Goal: Check status: Check status

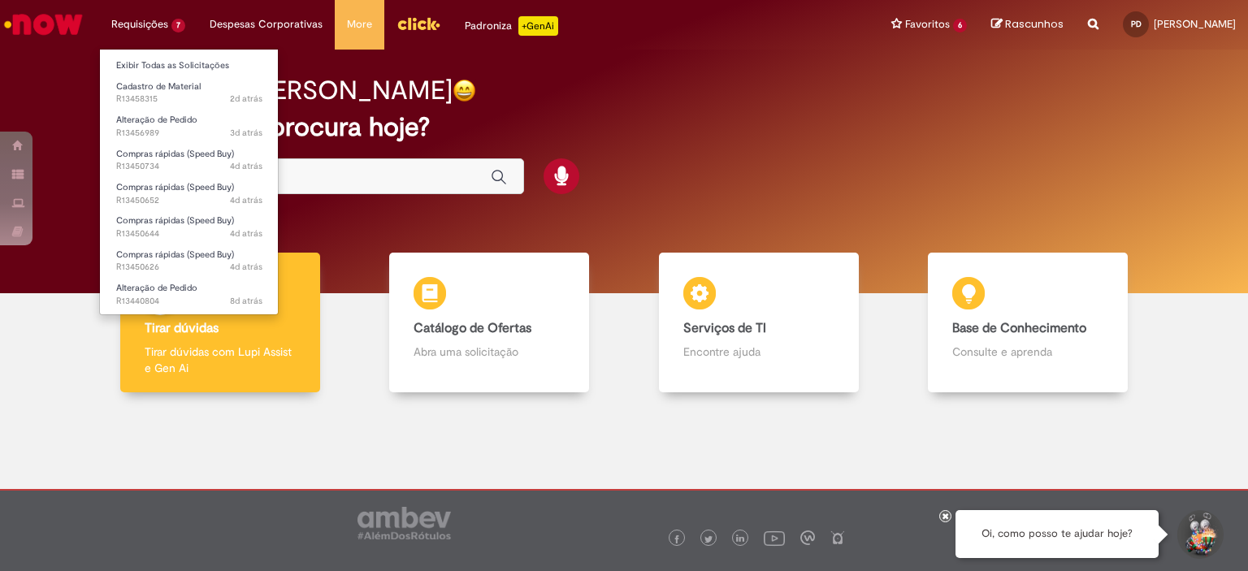
click at [195, 54] on li "Exibir Todas as Solicitações" at bounding box center [189, 64] width 179 height 21
click at [189, 61] on link "Exibir Todas as Solicitações" at bounding box center [189, 66] width 179 height 18
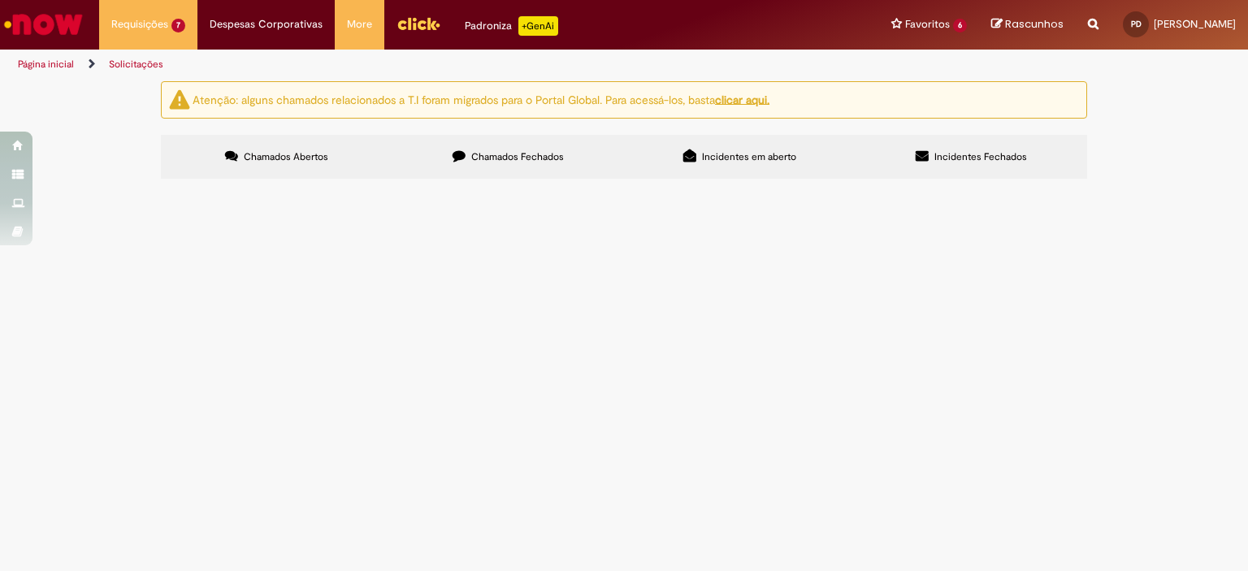
click at [0, 0] on span "R13450652" at bounding box center [0, 0] width 0 height 0
click at [0, 0] on span "Compras rápidas (Speed Buy)" at bounding box center [0, 0] width 0 height 0
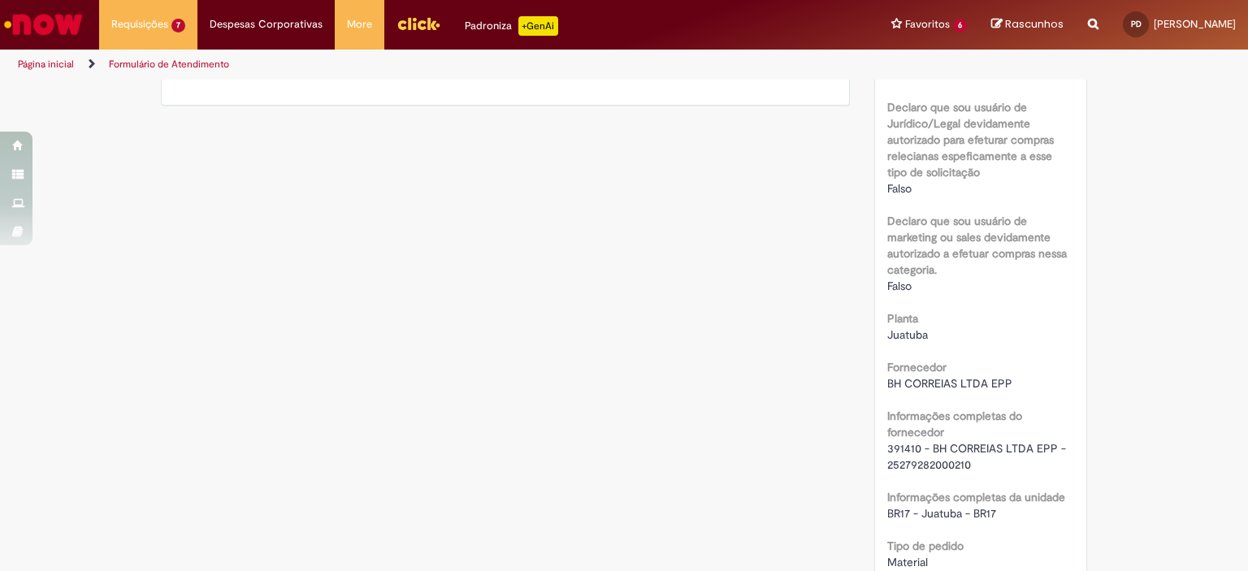
scroll to position [812, 0]
